Goal: Navigation & Orientation: Find specific page/section

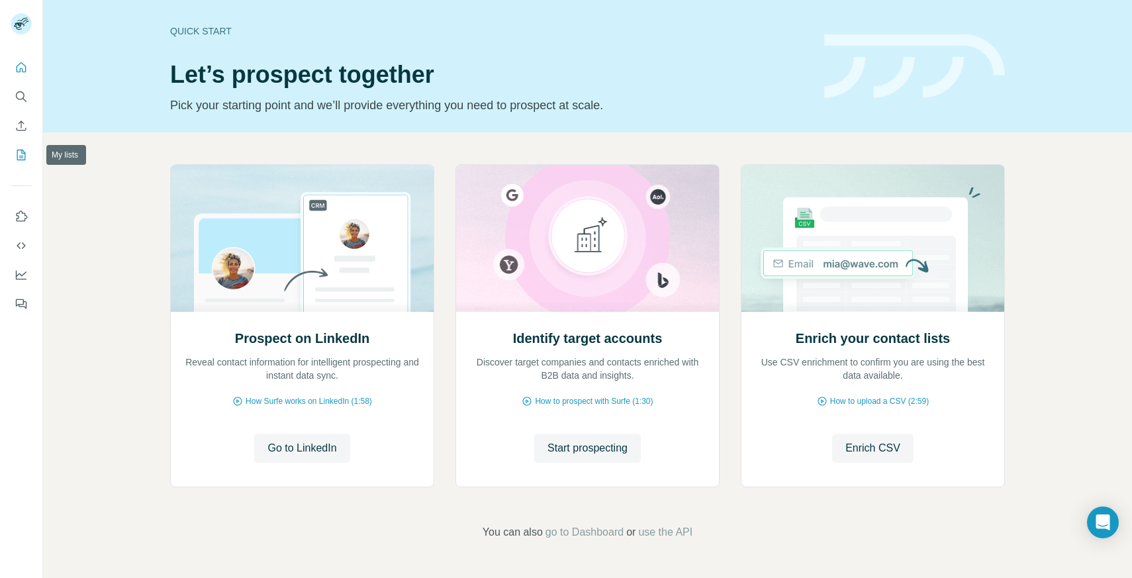
click at [21, 158] on icon "My lists" at bounding box center [21, 154] width 13 height 13
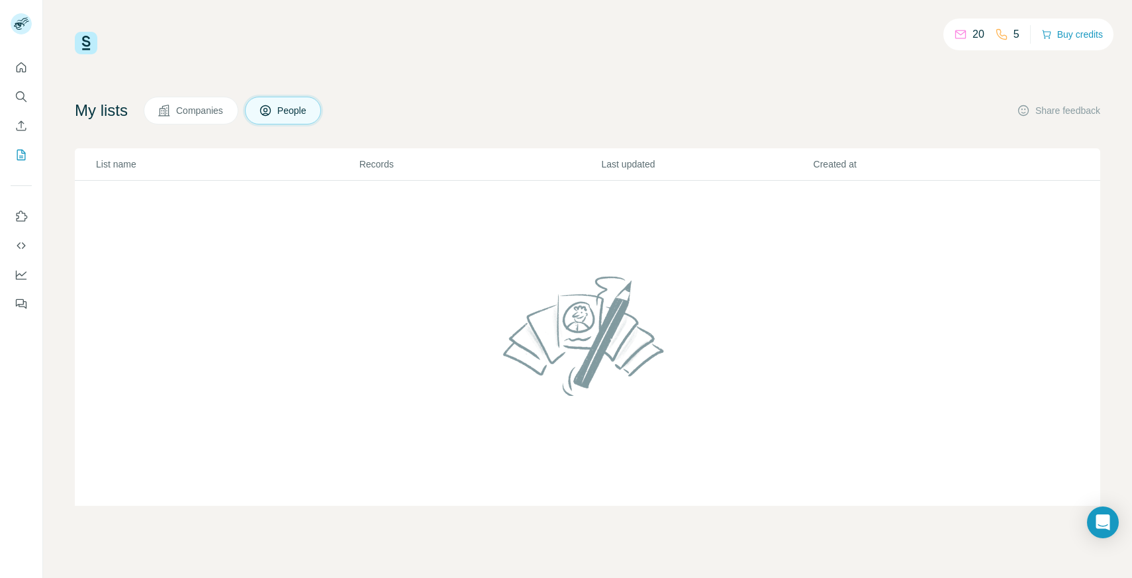
click at [223, 103] on button "Companies" at bounding box center [191, 111] width 95 height 28
click at [287, 111] on span "People" at bounding box center [292, 110] width 30 height 13
click at [20, 154] on icon "My lists" at bounding box center [21, 154] width 13 height 13
